Goal: Task Accomplishment & Management: Manage account settings

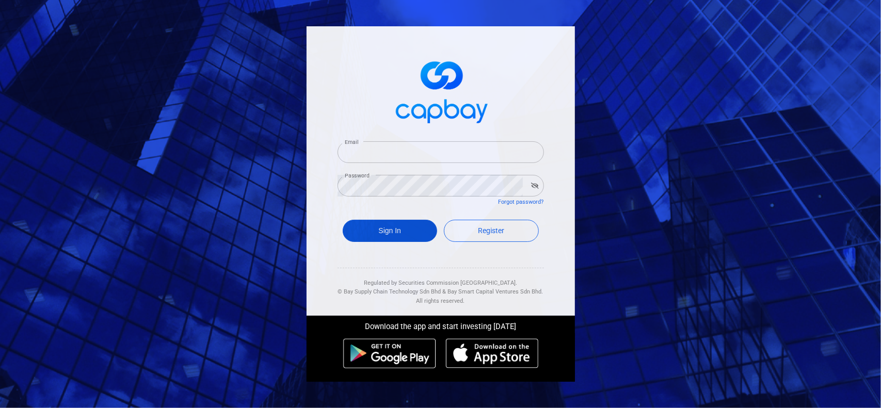
type input "[EMAIL_ADDRESS][DOMAIN_NAME]"
click at [392, 231] on button "Sign In" at bounding box center [390, 231] width 95 height 22
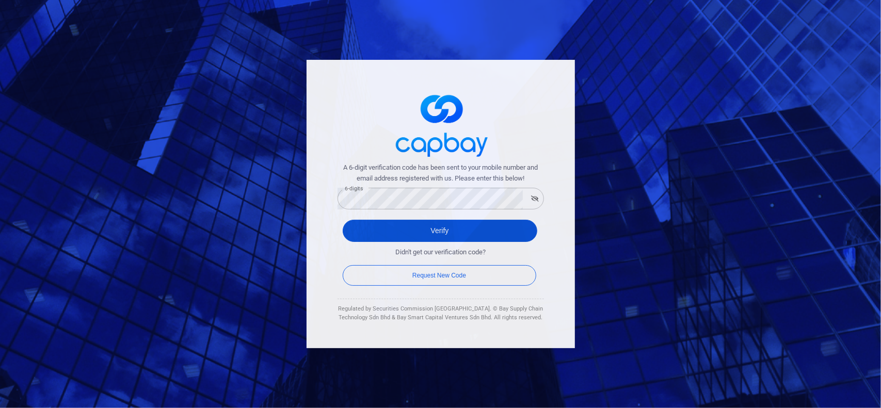
click at [360, 225] on button "Verify" at bounding box center [440, 231] width 195 height 22
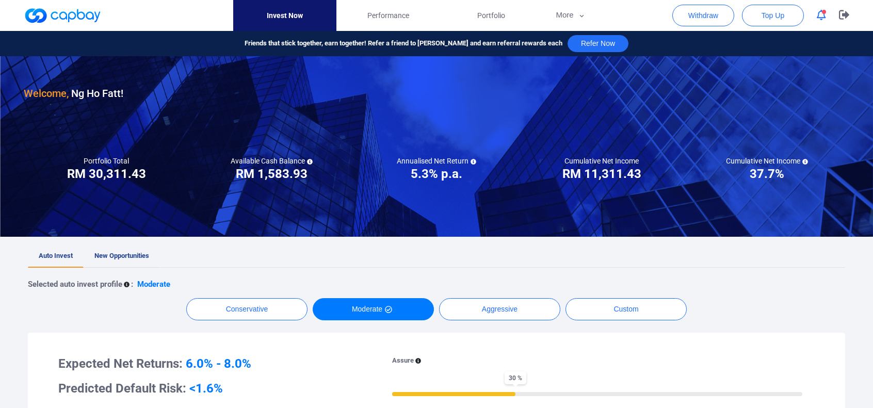
click at [116, 256] on span "New Opportunities" at bounding box center [121, 256] width 55 height 8
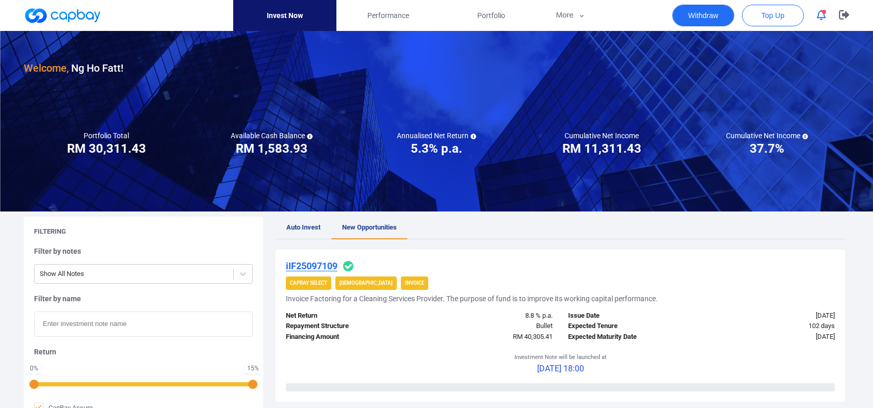
click at [702, 11] on button "Withdraw" at bounding box center [704, 16] width 62 height 22
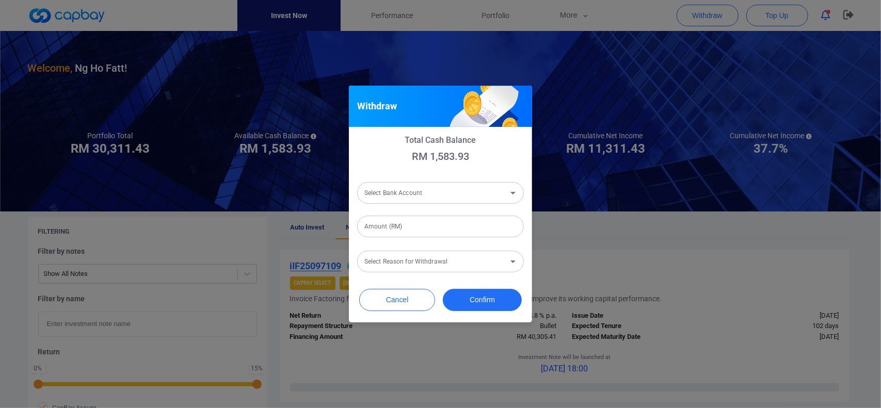
click at [417, 194] on input "Select Bank Account" at bounding box center [432, 193] width 144 height 19
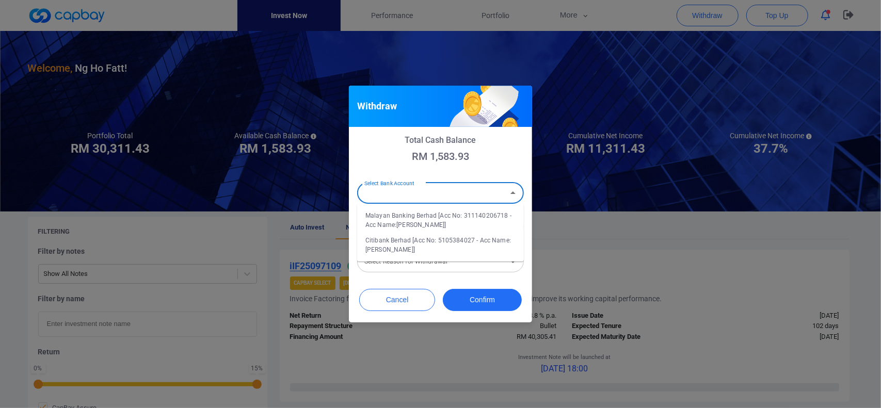
click at [429, 225] on li "Malayan Banking Berhad [Acc No: 311140206718 - Acc Name:[PERSON_NAME]]" at bounding box center [440, 220] width 167 height 25
type input "Malayan Banking Berhad [Acc No: 311140206718 - Acc Name:[PERSON_NAME]]"
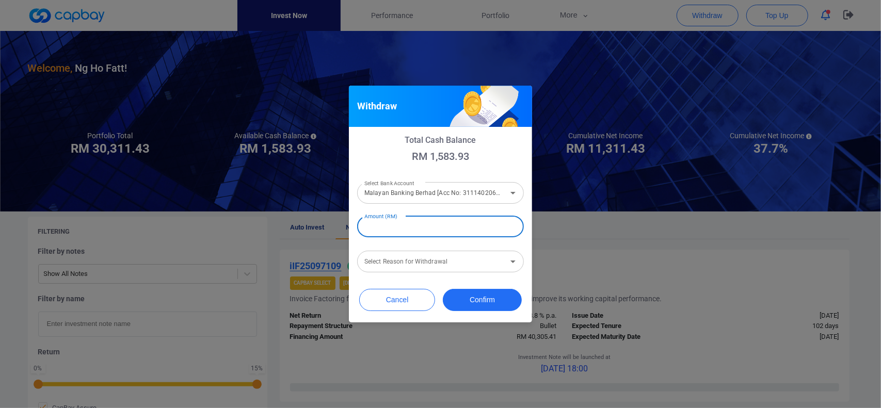
click at [424, 228] on input "Amount (RM)" at bounding box center [440, 227] width 167 height 22
type input "RM 1,500.00"
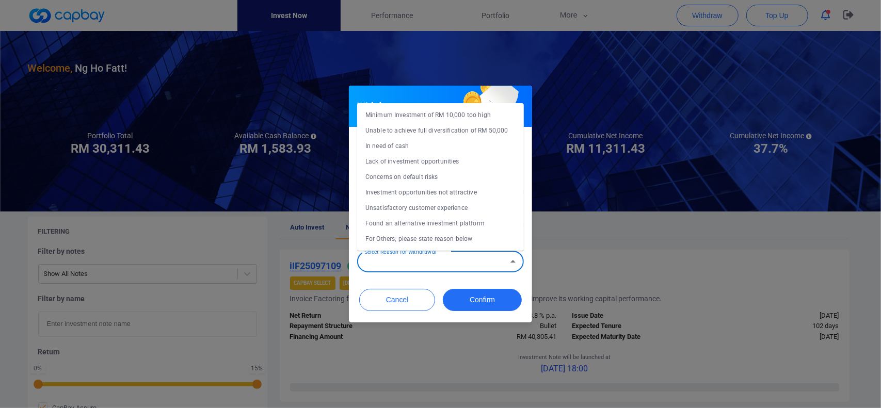
click at [424, 263] on input "Select Reason for Withdrawal" at bounding box center [432, 261] width 144 height 19
click at [404, 145] on li "In need of cash" at bounding box center [440, 145] width 167 height 15
type input "In need of cash"
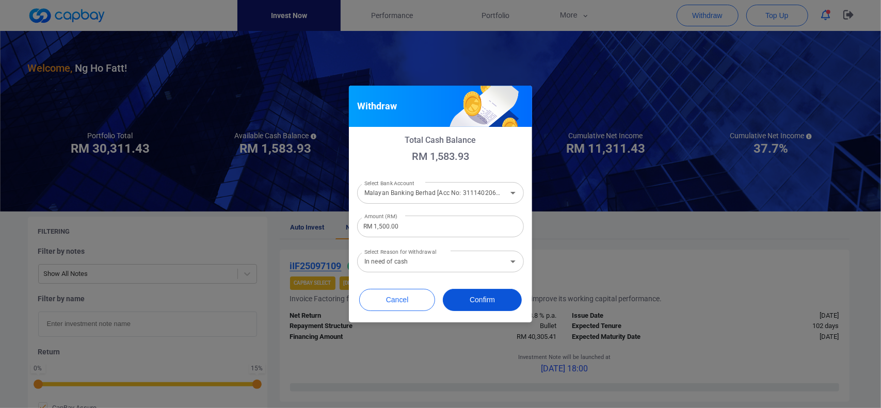
click at [471, 296] on button "Confirm" at bounding box center [482, 300] width 79 height 22
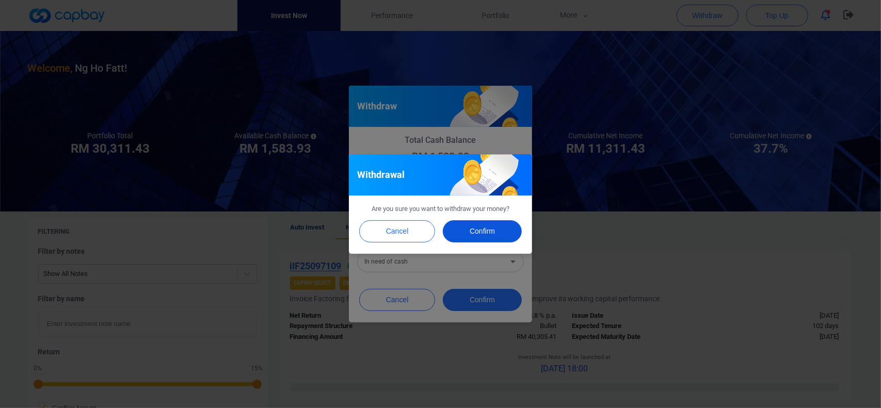
click at [473, 231] on button "Confirm" at bounding box center [482, 231] width 79 height 22
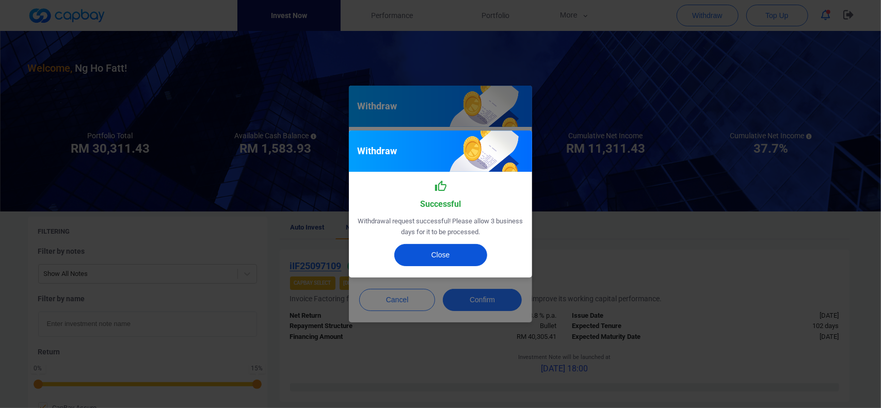
click at [445, 259] on button "Close" at bounding box center [440, 255] width 93 height 22
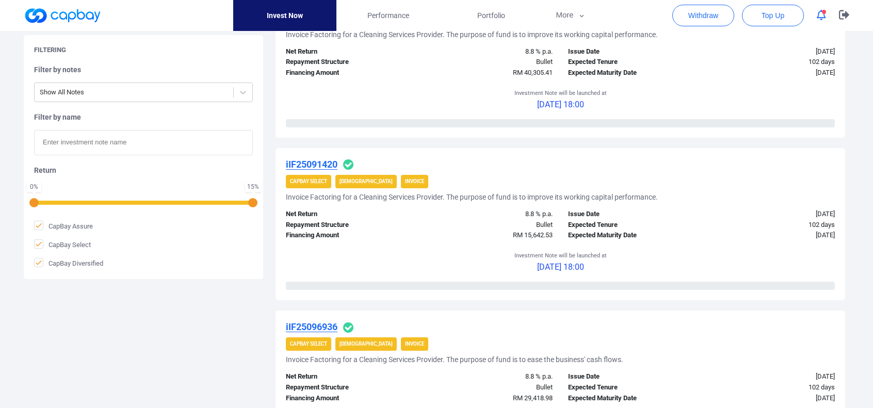
scroll to position [258, 0]
